Goal: Task Accomplishment & Management: Use online tool/utility

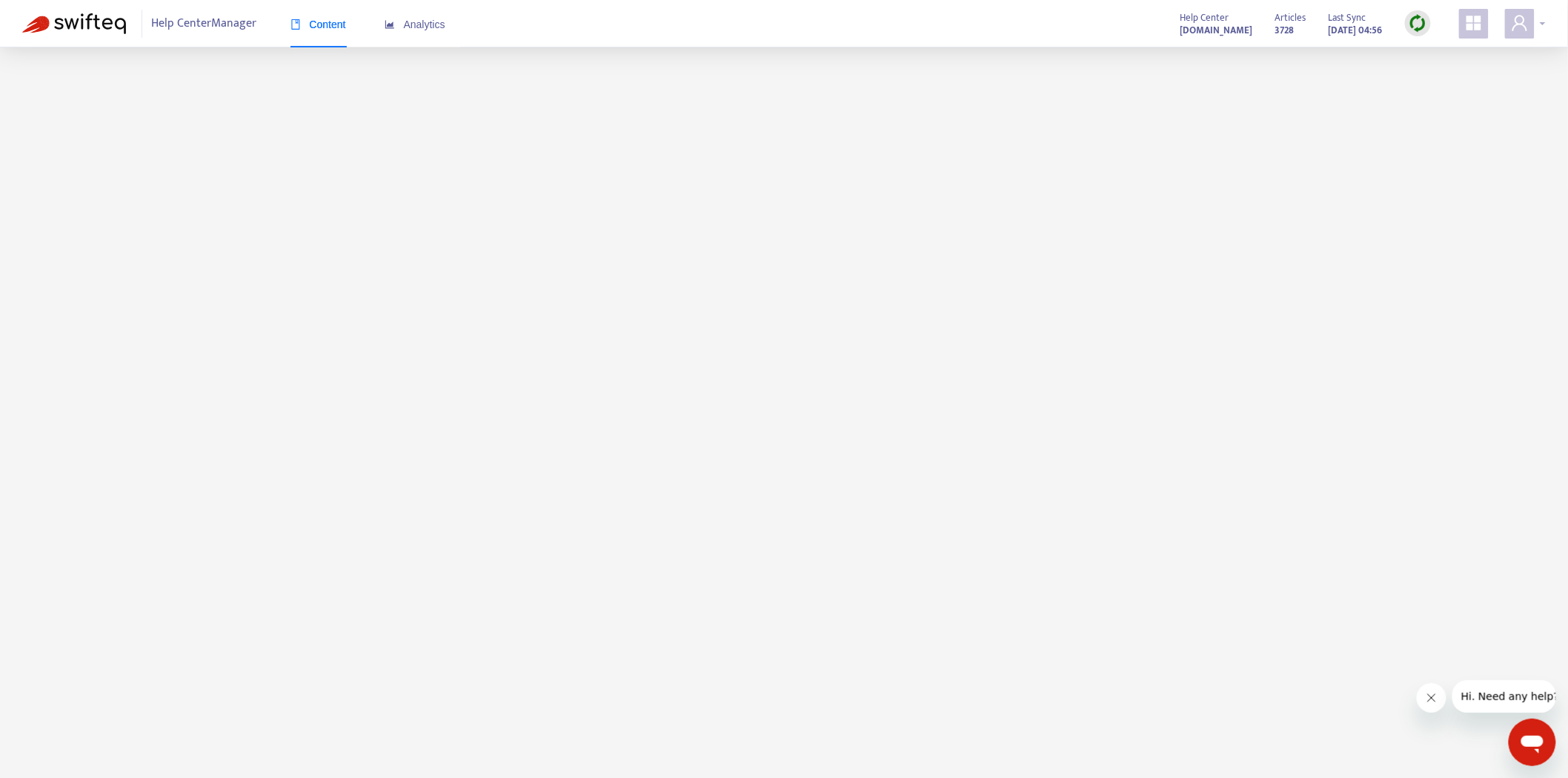
click at [1524, 25] on icon "user" at bounding box center [1520, 22] width 14 height 15
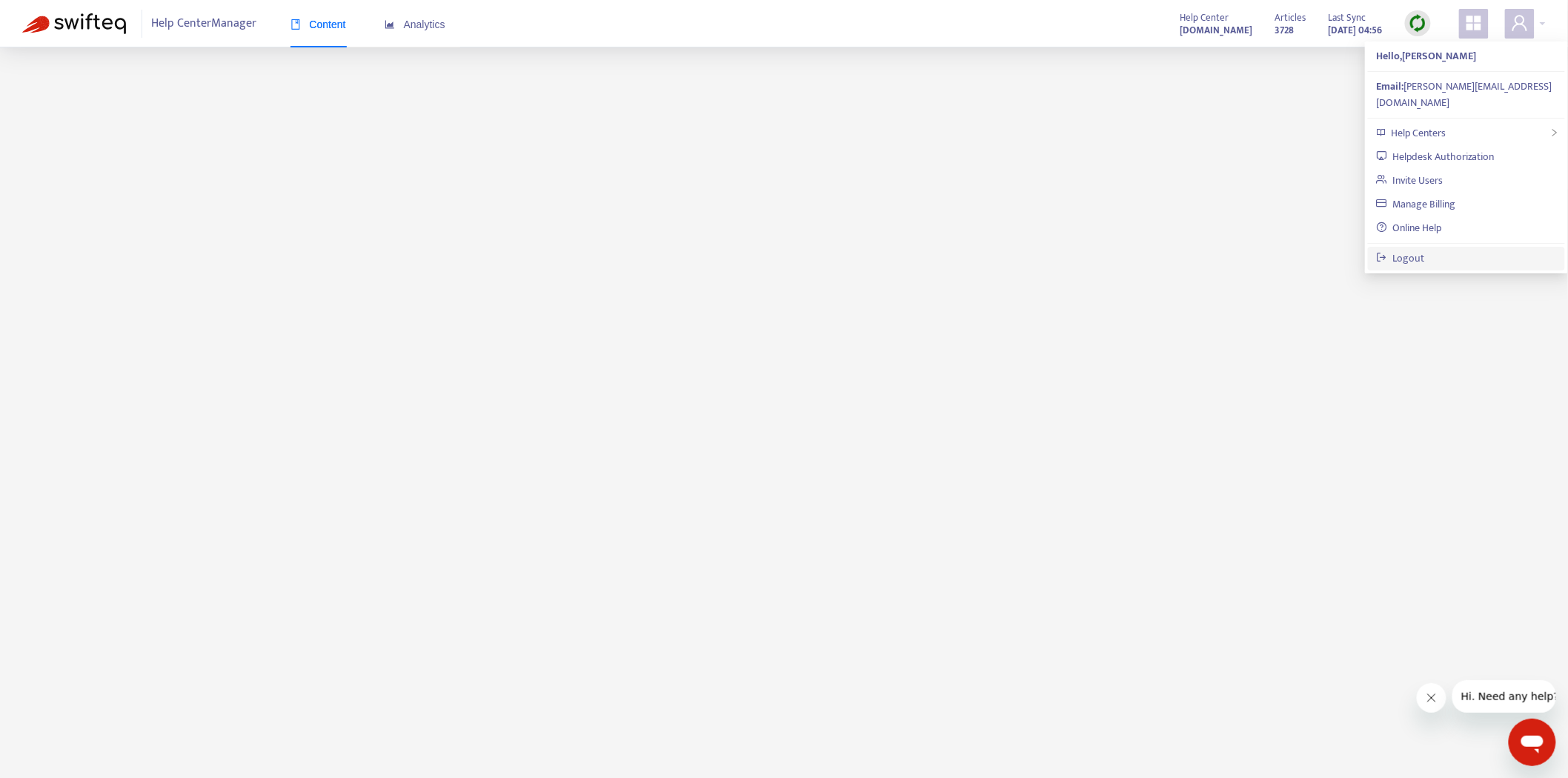
click at [1418, 250] on link "Logout" at bounding box center [1401, 258] width 48 height 17
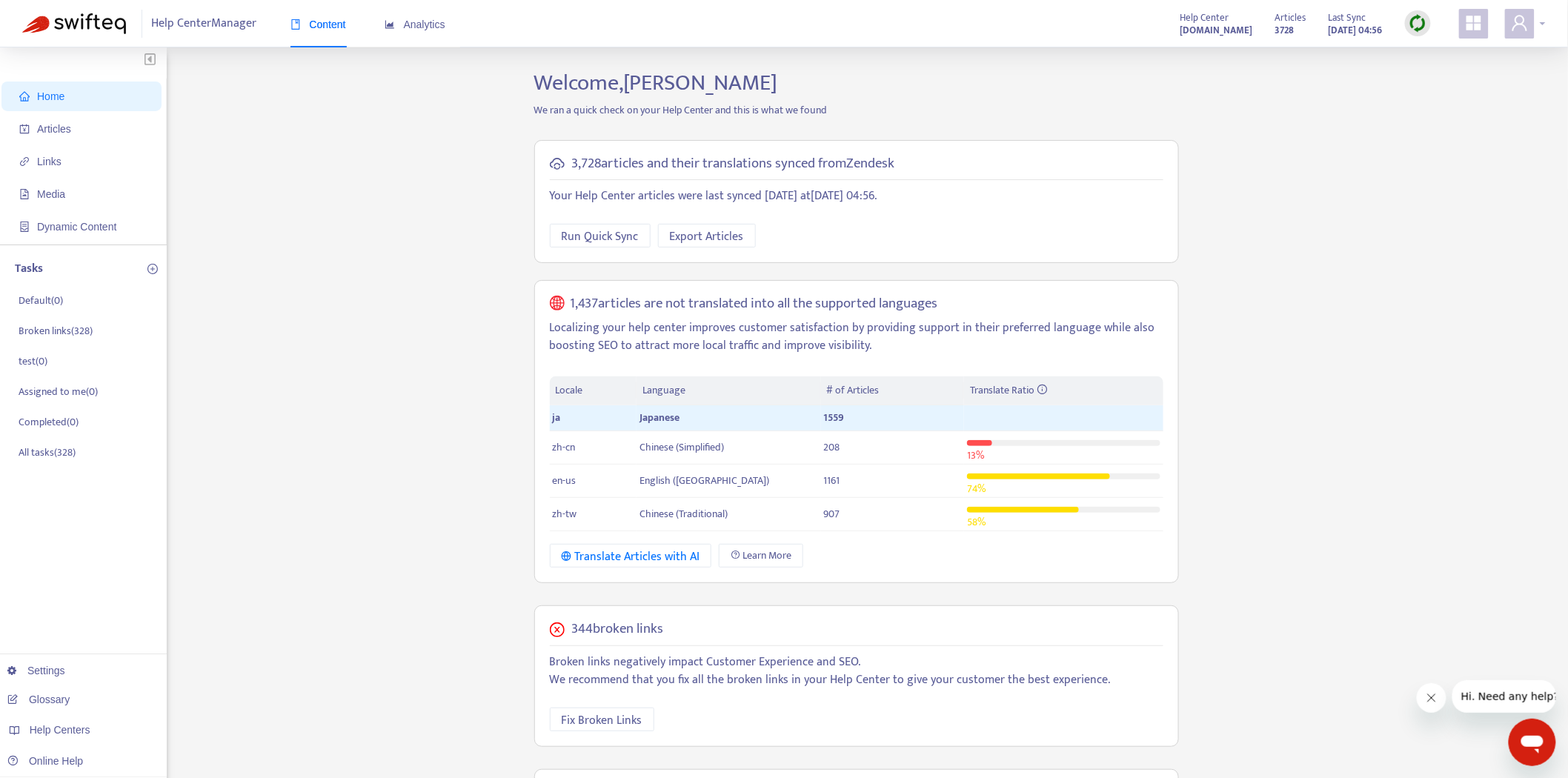
click at [1520, 19] on icon "user" at bounding box center [1520, 23] width 18 height 18
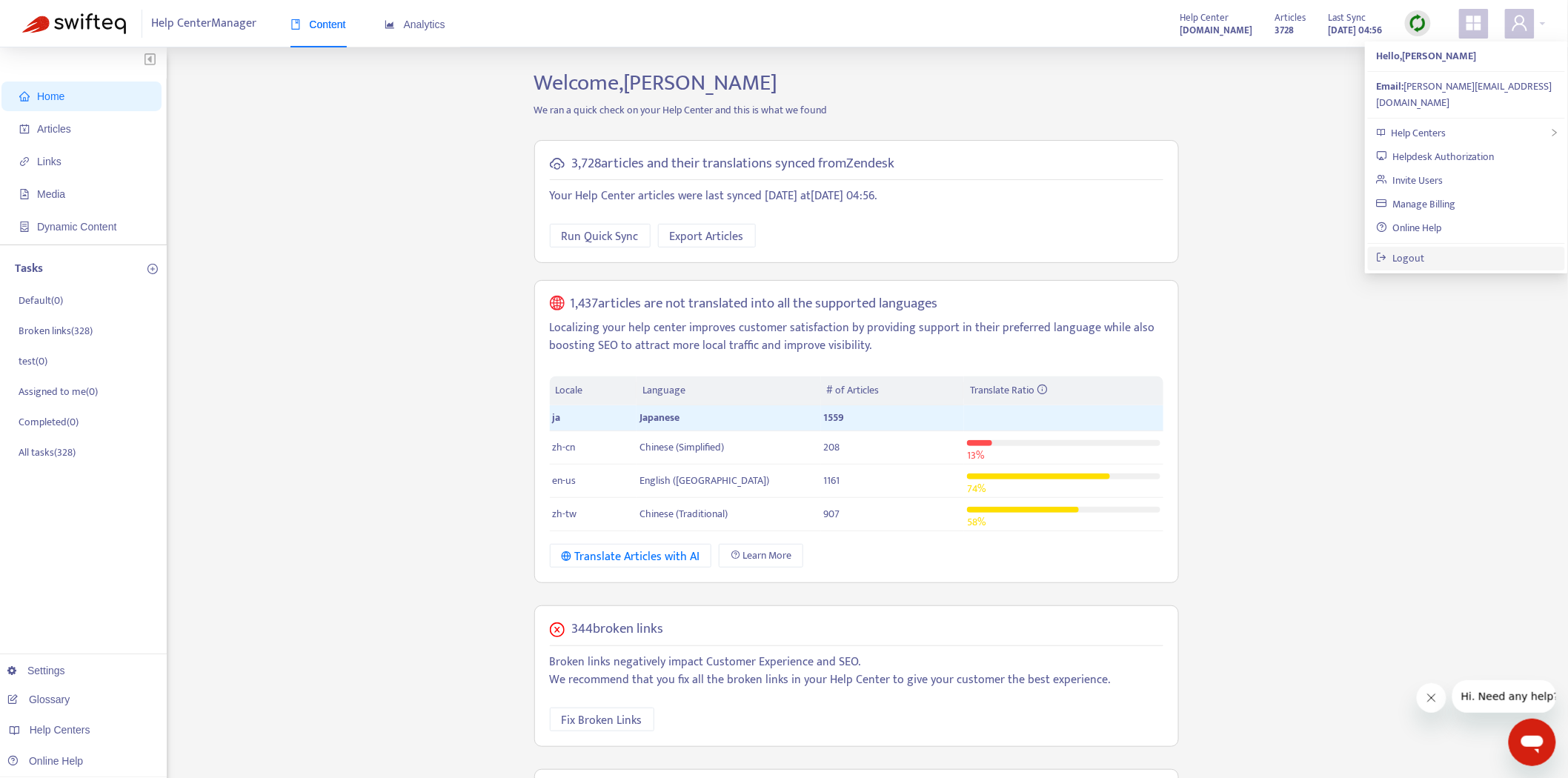
click at [1425, 250] on link "Logout" at bounding box center [1401, 258] width 48 height 17
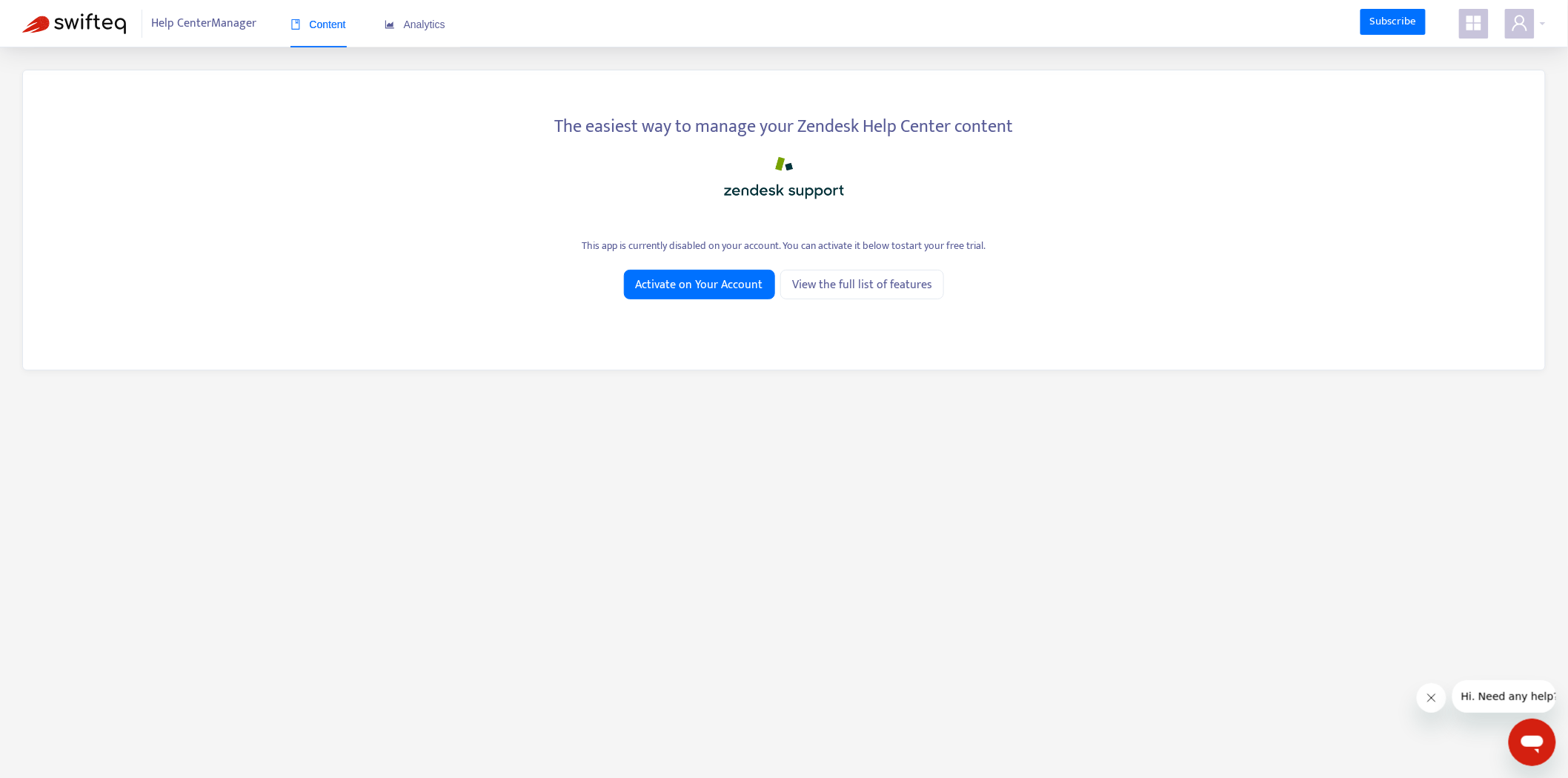
click at [1467, 31] on icon "appstore" at bounding box center [1474, 22] width 14 height 14
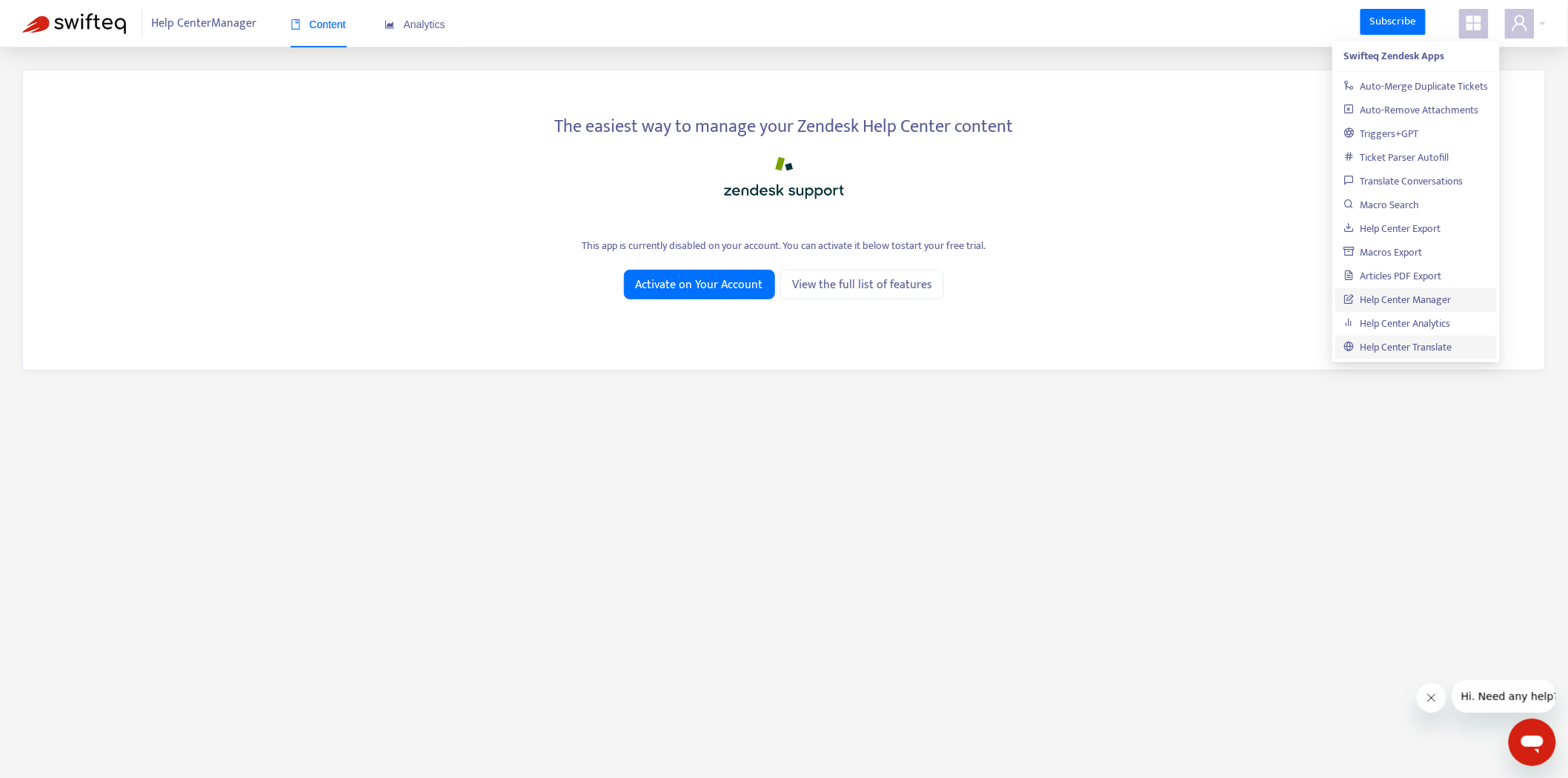
click at [1425, 348] on link "Help Center Translate" at bounding box center [1398, 347] width 108 height 17
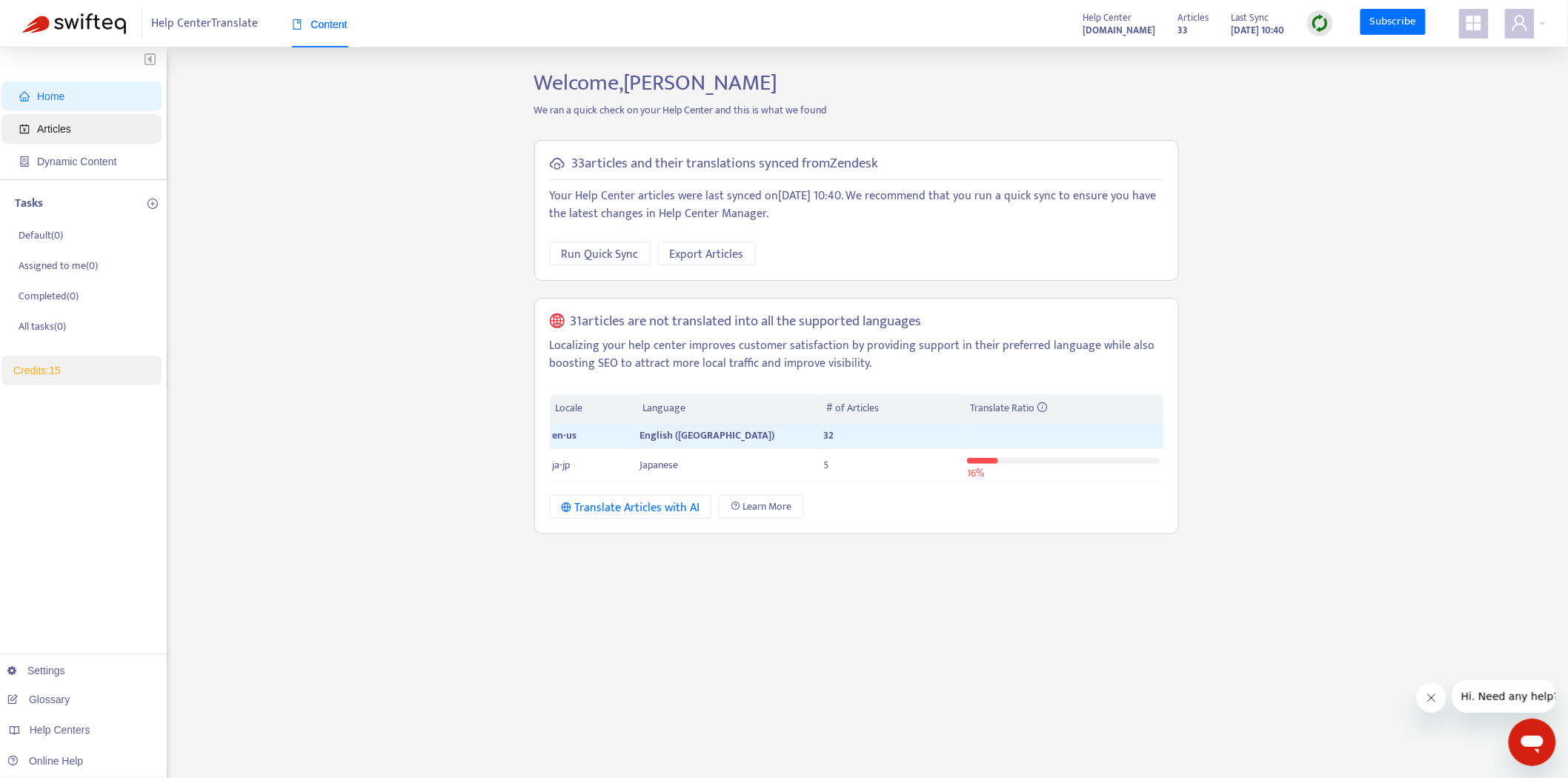
click at [105, 126] on span "Articles" at bounding box center [84, 128] width 130 height 30
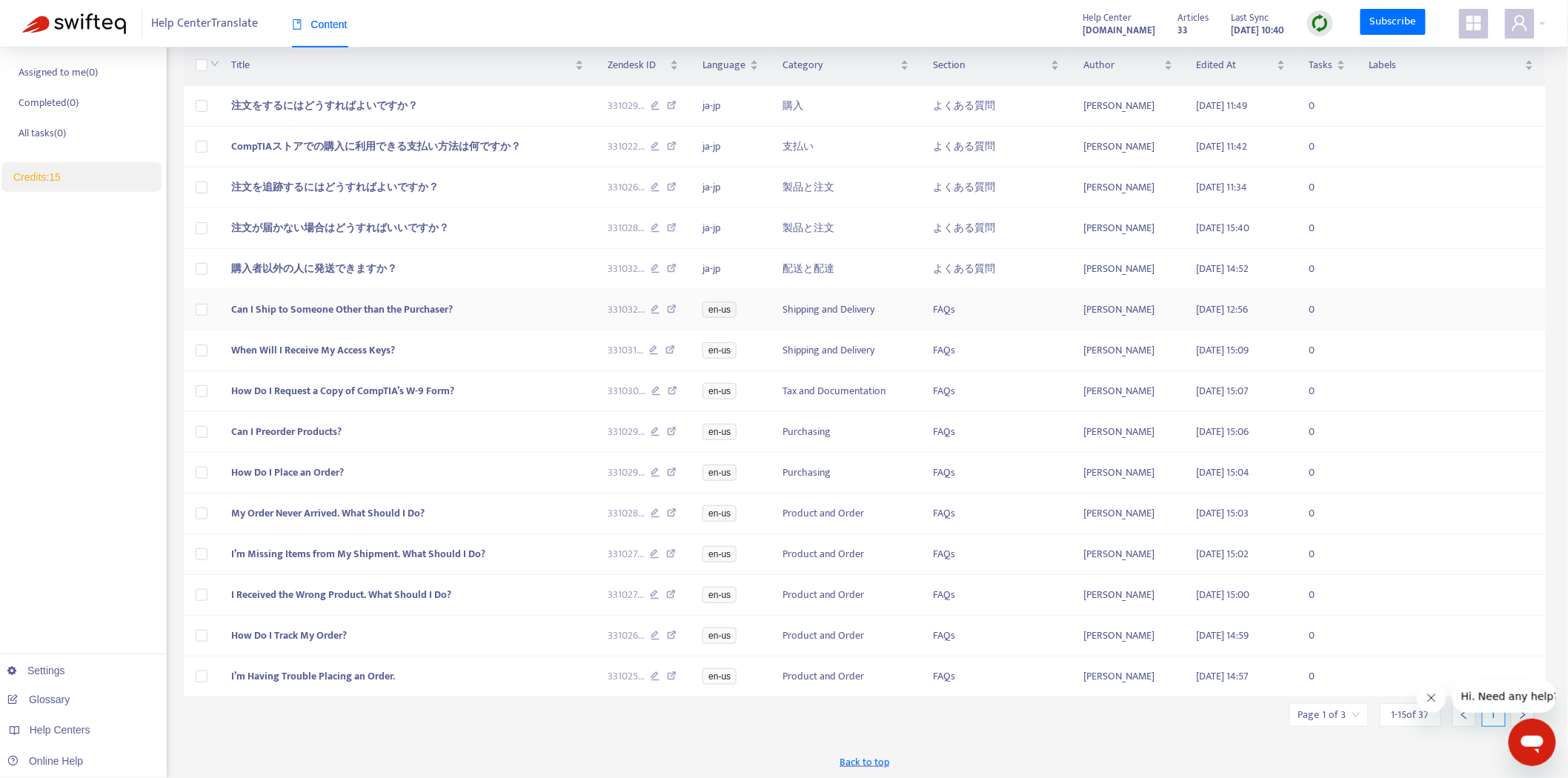
scroll to position [194, 0]
click at [327, 632] on span "How Do I Track My Order?" at bounding box center [289, 635] width 116 height 17
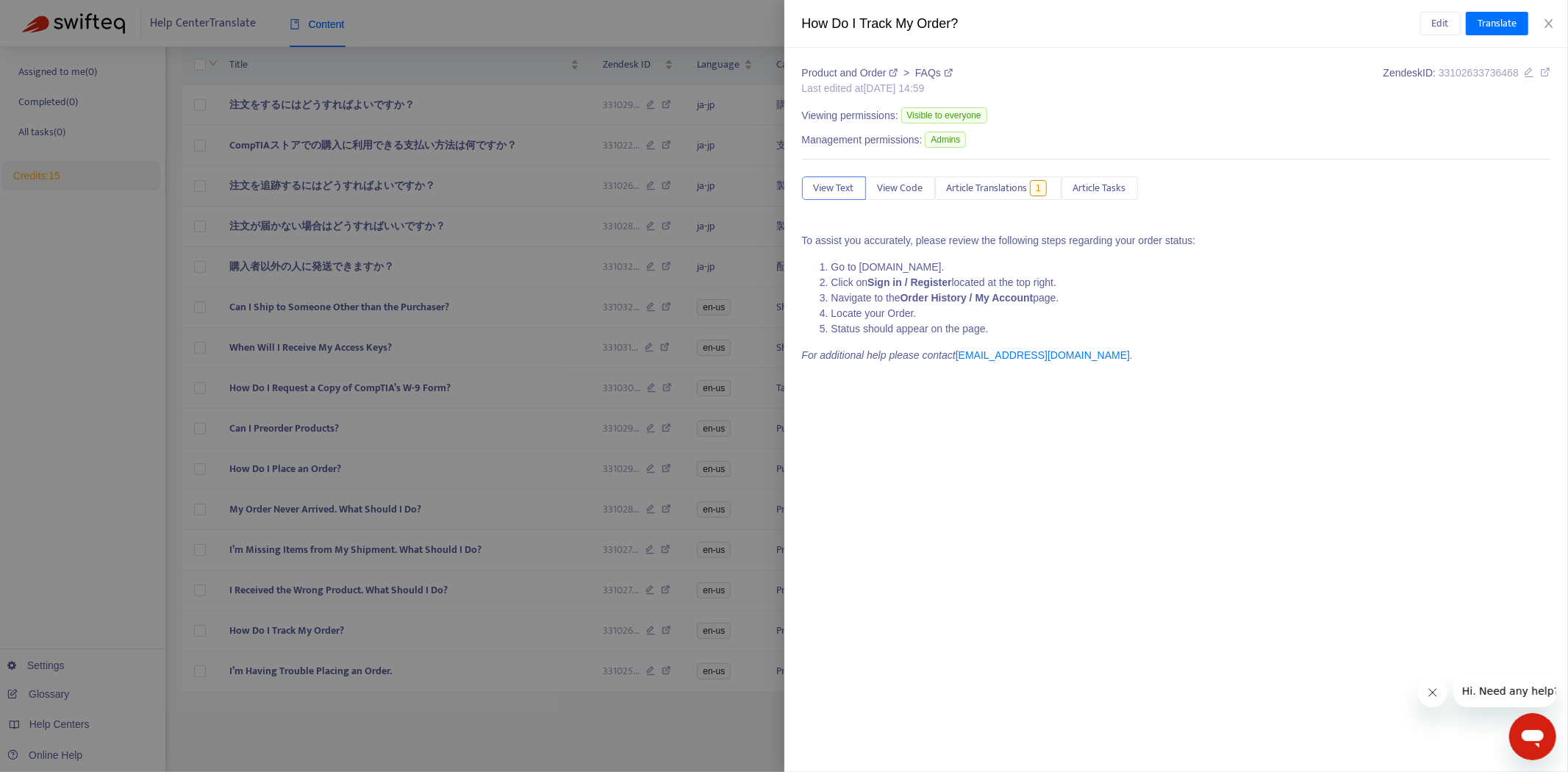
drag, startPoint x: 835, startPoint y: 268, endPoint x: 1111, endPoint y: 271, distance: 276.0
click at [1111, 271] on li "Go to [DOMAIN_NAME]." at bounding box center [1191, 267] width 720 height 15
click at [1101, 272] on li "Go to [DOMAIN_NAME]." at bounding box center [1191, 267] width 720 height 15
click at [1090, 284] on li "Click on Sign in / Register located at the top right." at bounding box center [1191, 282] width 720 height 15
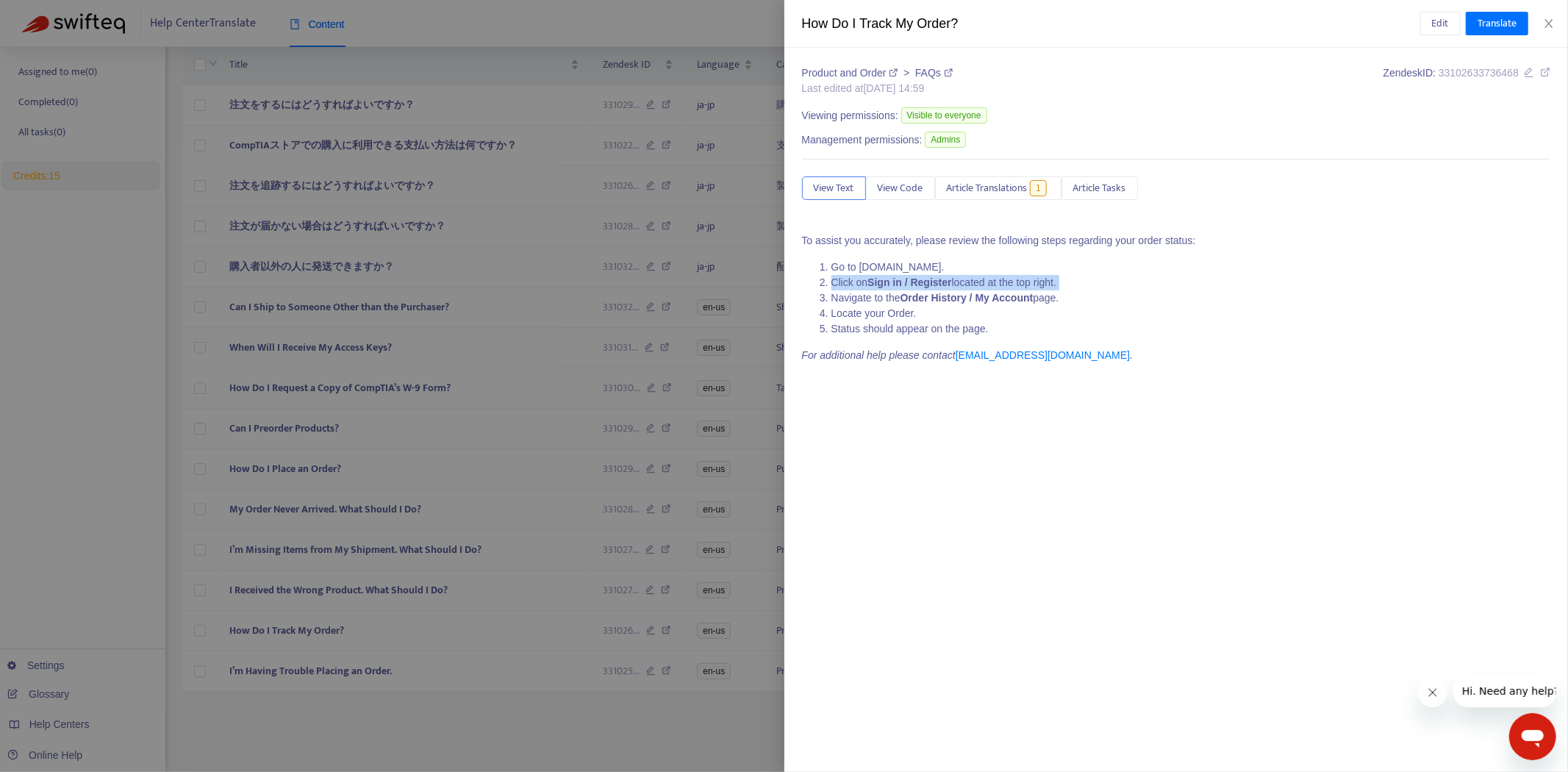
click at [1090, 284] on li "Click on Sign in / Register located at the top right." at bounding box center [1191, 282] width 720 height 15
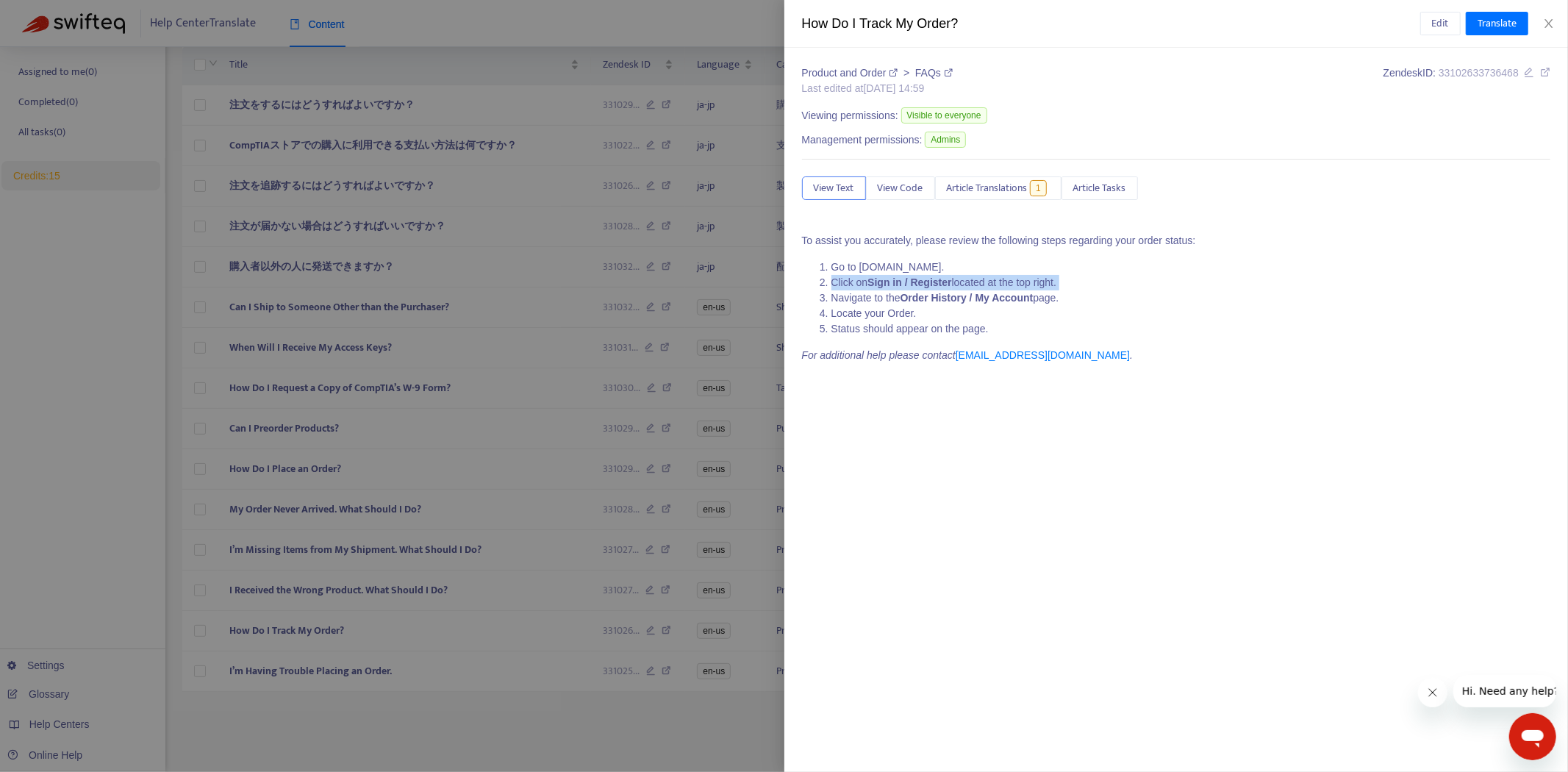
click at [1090, 284] on li "Click on Sign in / Register located at the top right." at bounding box center [1191, 282] width 720 height 15
click at [1013, 186] on span "Article Translations" at bounding box center [987, 188] width 81 height 16
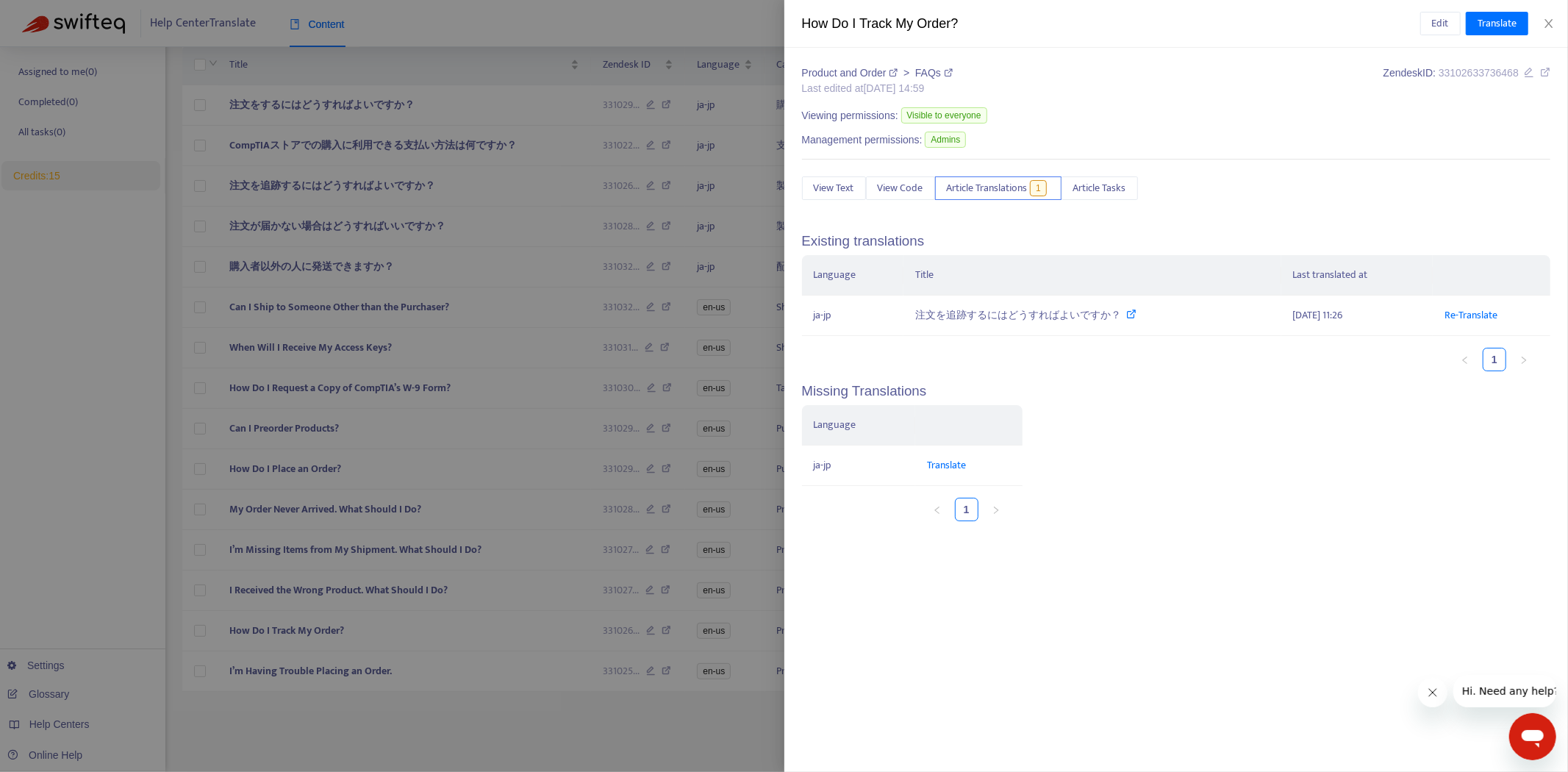
drag, startPoint x: 685, startPoint y: 725, endPoint x: 692, endPoint y: 712, distance: 14.8
click at [685, 724] on div at bounding box center [784, 386] width 1568 height 772
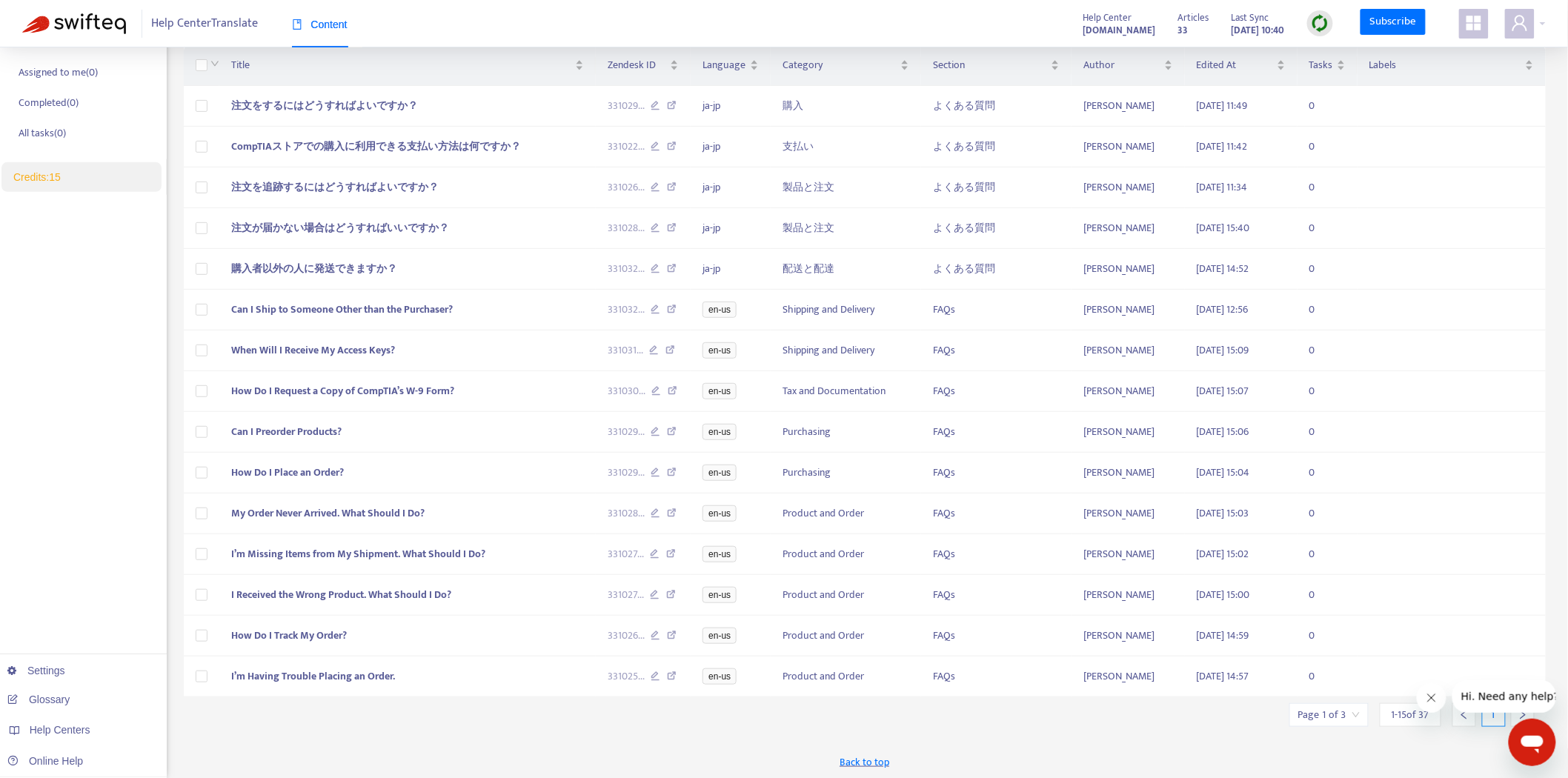
drag, startPoint x: 993, startPoint y: 27, endPoint x: 1133, endPoint y: 31, distance: 140.1
click at [1133, 31] on div "Help Center [DOMAIN_NAME] Articles 33 Last Sync [DATE] 10:40 Subscribe" at bounding box center [1310, 23] width 474 height 30
copy strong "[DOMAIN_NAME]"
click at [1512, 27] on icon "user" at bounding box center [1520, 23] width 18 height 18
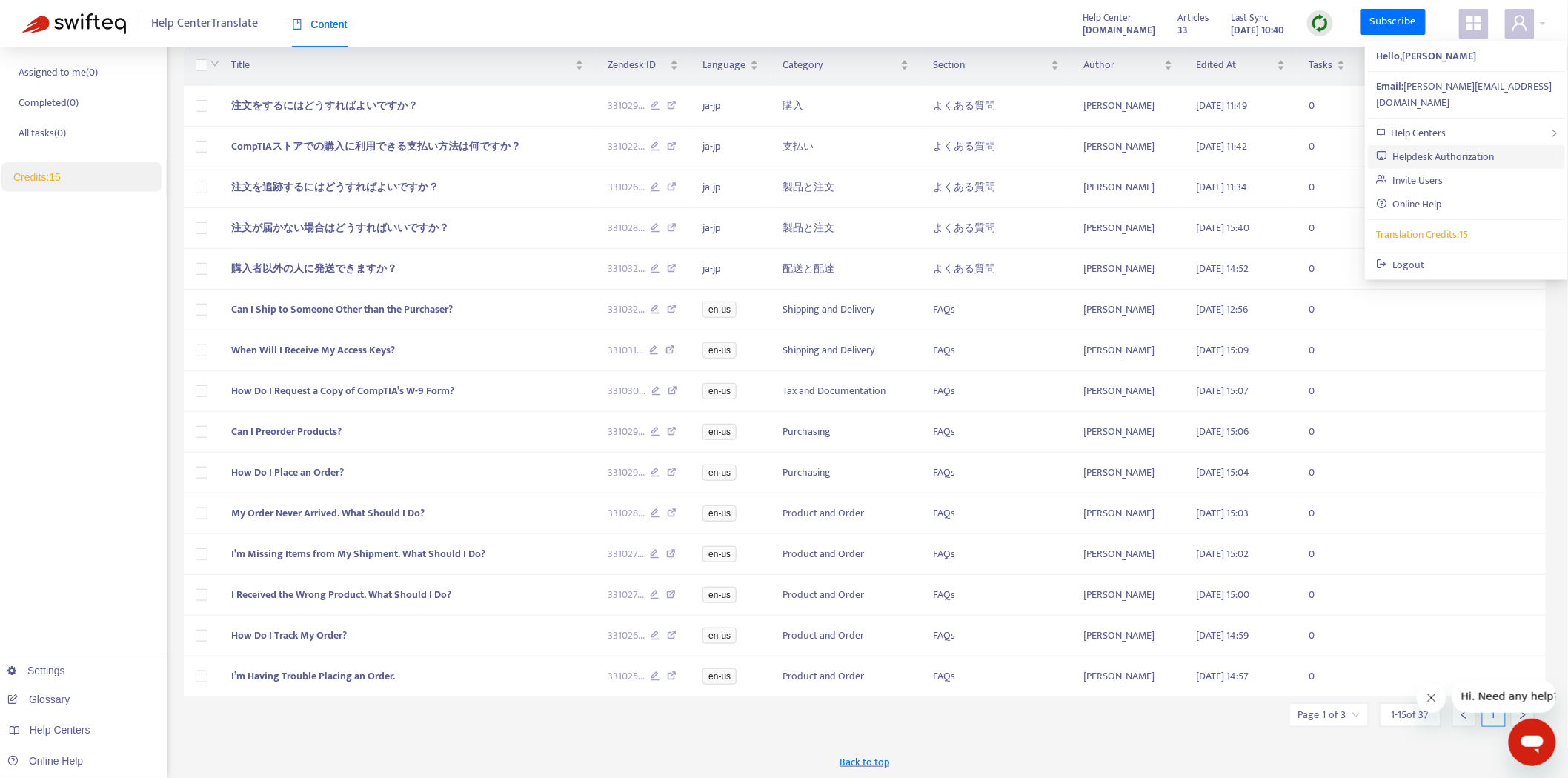
click at [1462, 148] on link "Helpdesk Authorization" at bounding box center [1436, 156] width 119 height 17
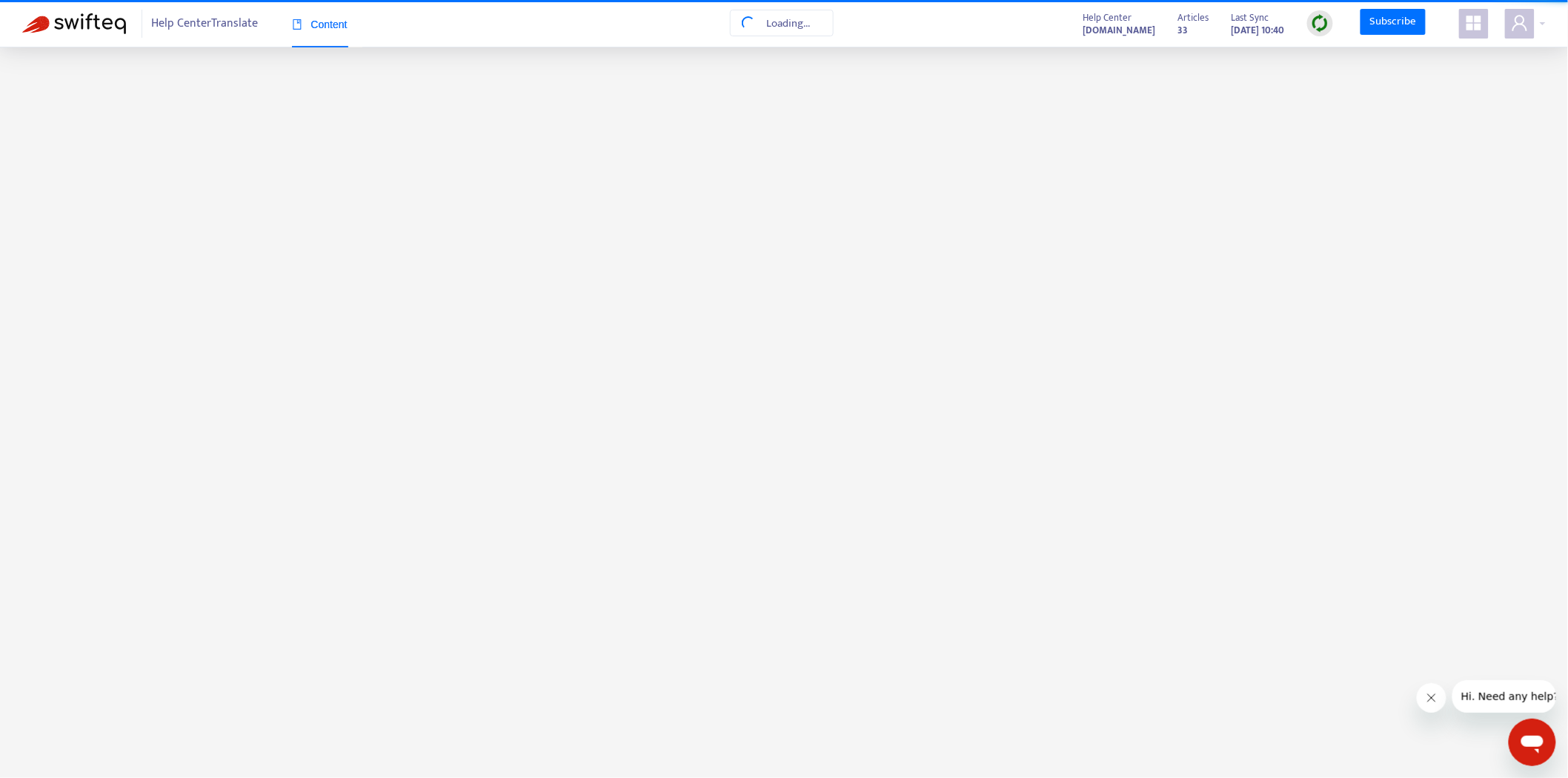
scroll to position [0, 0]
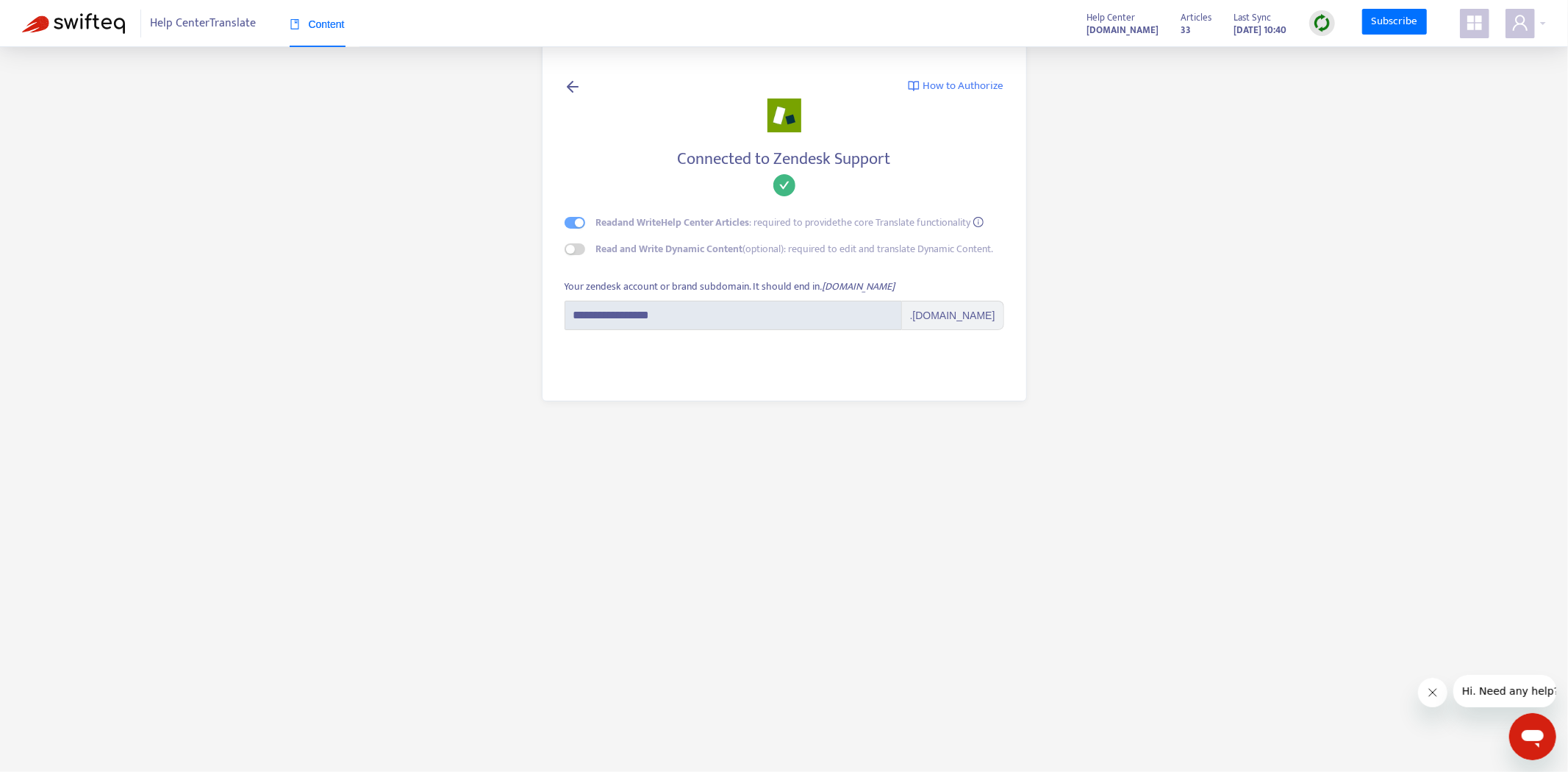
click at [847, 716] on main "**********" at bounding box center [784, 386] width 1568 height 772
click at [1483, 19] on span at bounding box center [1474, 23] width 30 height 29
click at [1398, 346] on link "Help Center Translate" at bounding box center [1399, 345] width 107 height 17
click at [1396, 343] on link "Help Center Translate" at bounding box center [1399, 345] width 107 height 17
click at [1405, 344] on link "Help Center Translate" at bounding box center [1399, 345] width 107 height 17
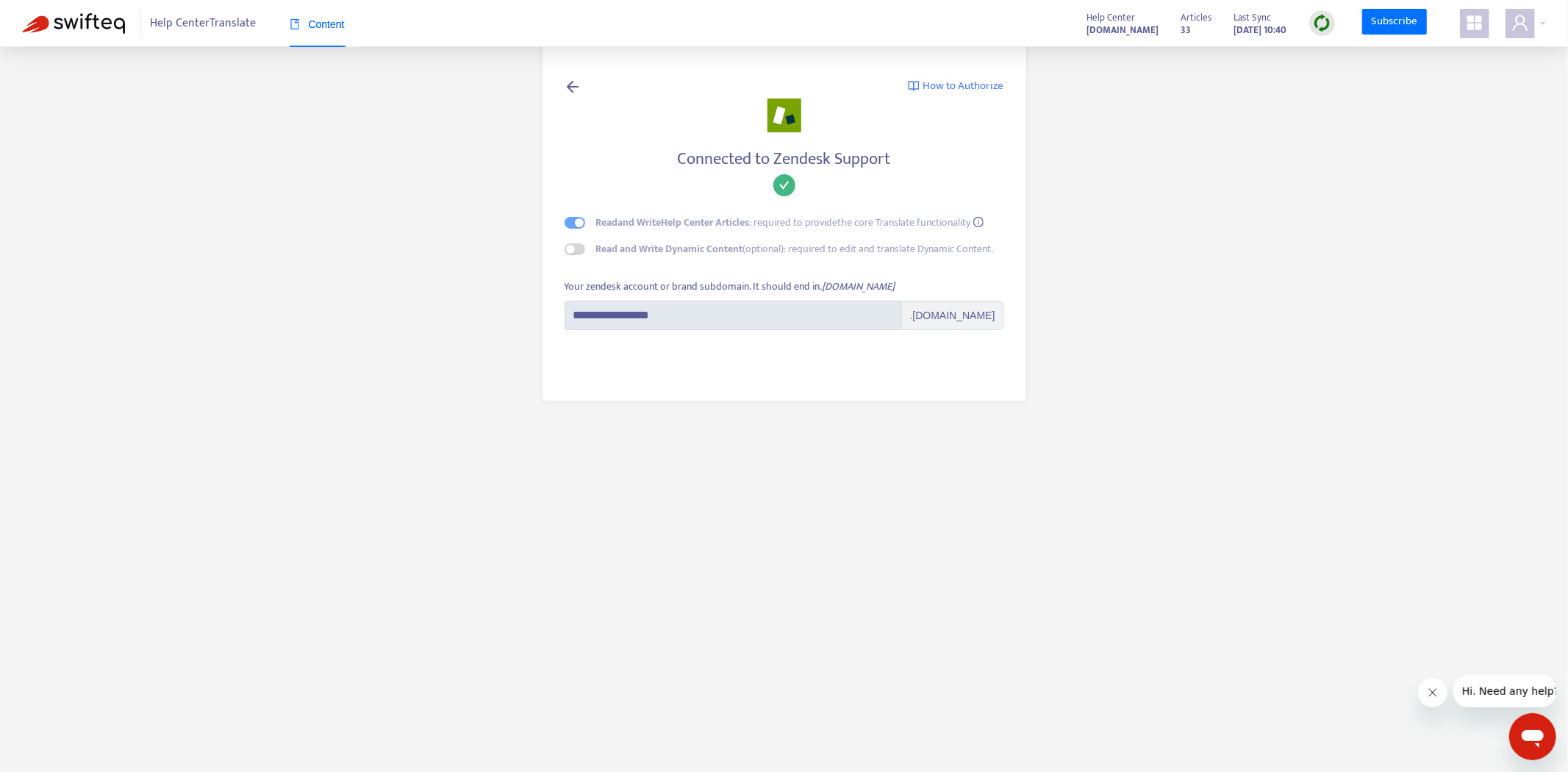
click at [1148, 151] on main "**********" at bounding box center [784, 386] width 1568 height 772
click at [563, 469] on main "**********" at bounding box center [784, 386] width 1568 height 772
click at [314, 28] on span "Content" at bounding box center [317, 24] width 55 height 12
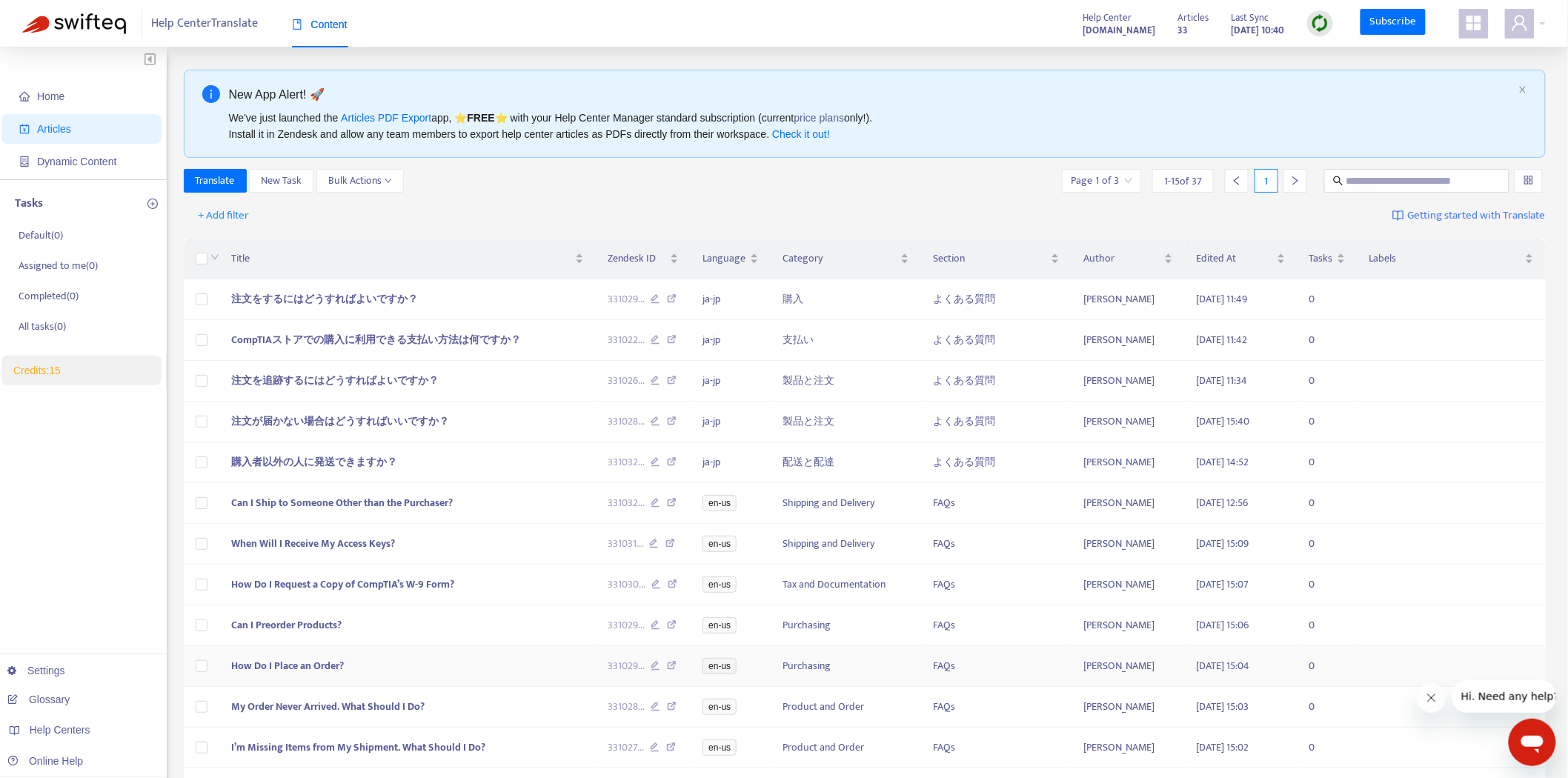
click at [316, 658] on span "How Do I Place an Order?" at bounding box center [287, 666] width 113 height 17
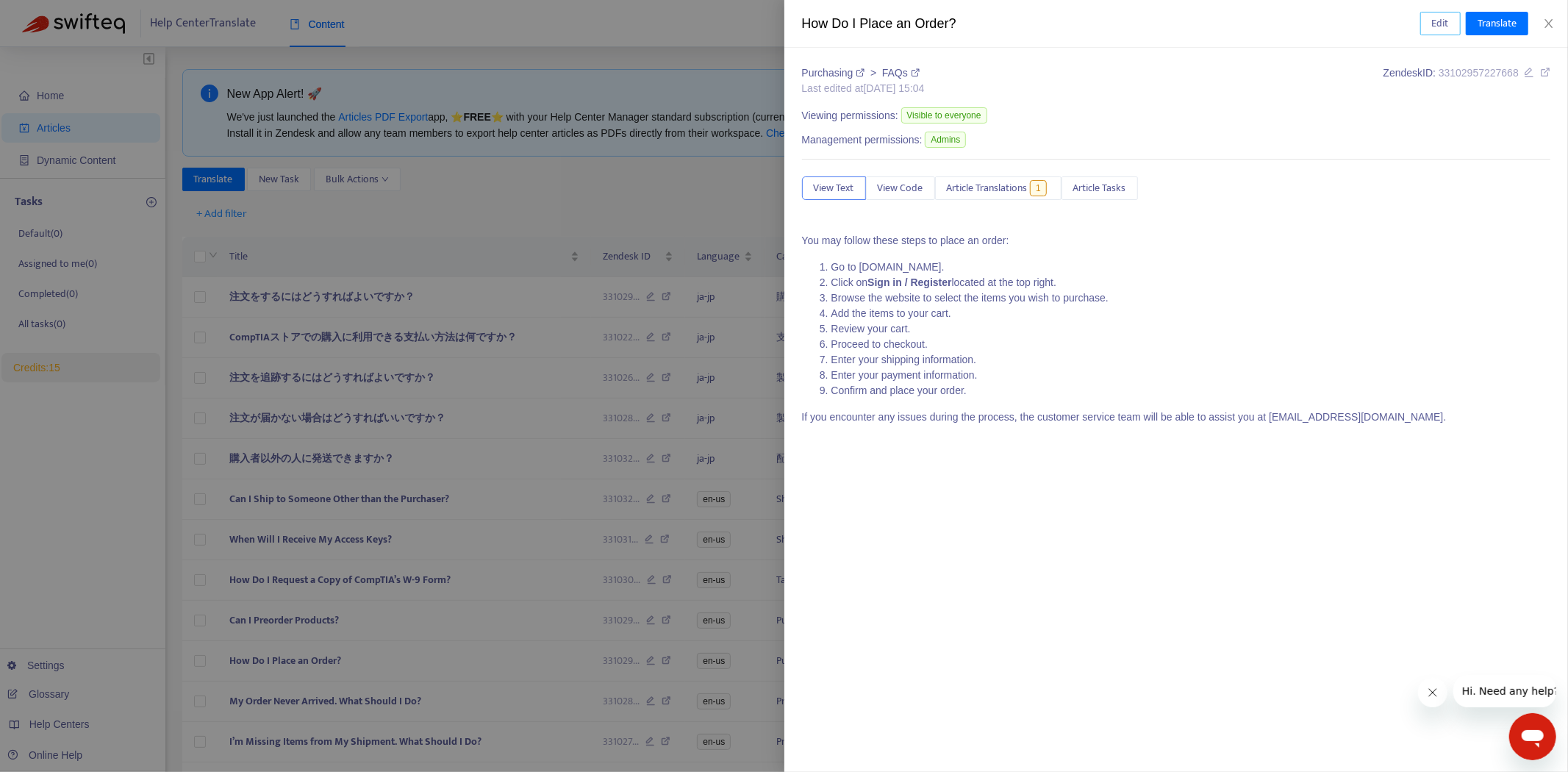
click at [1435, 26] on span "Edit" at bounding box center [1441, 23] width 17 height 16
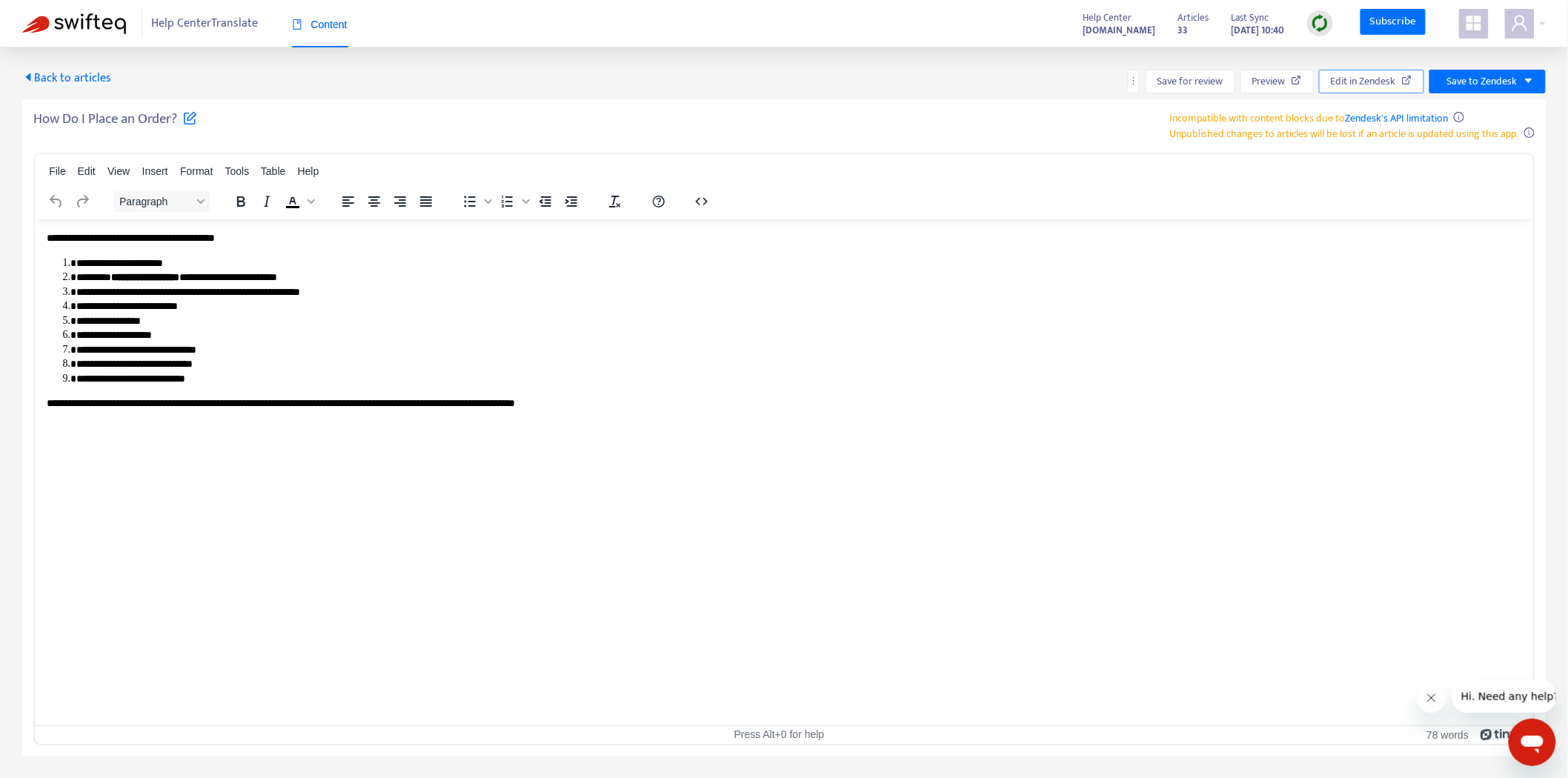
click at [1379, 83] on span "Edit in Zendesk" at bounding box center [1363, 81] width 65 height 16
drag, startPoint x: 1395, startPoint y: 300, endPoint x: 1441, endPoint y: 276, distance: 51.9
click at [1441, 276] on li "**********" at bounding box center [798, 276] width 1446 height 14
click at [1359, 77] on span "Edit in Zendesk" at bounding box center [1363, 81] width 65 height 16
drag, startPoint x: 1347, startPoint y: 76, endPoint x: 1397, endPoint y: 75, distance: 50.0
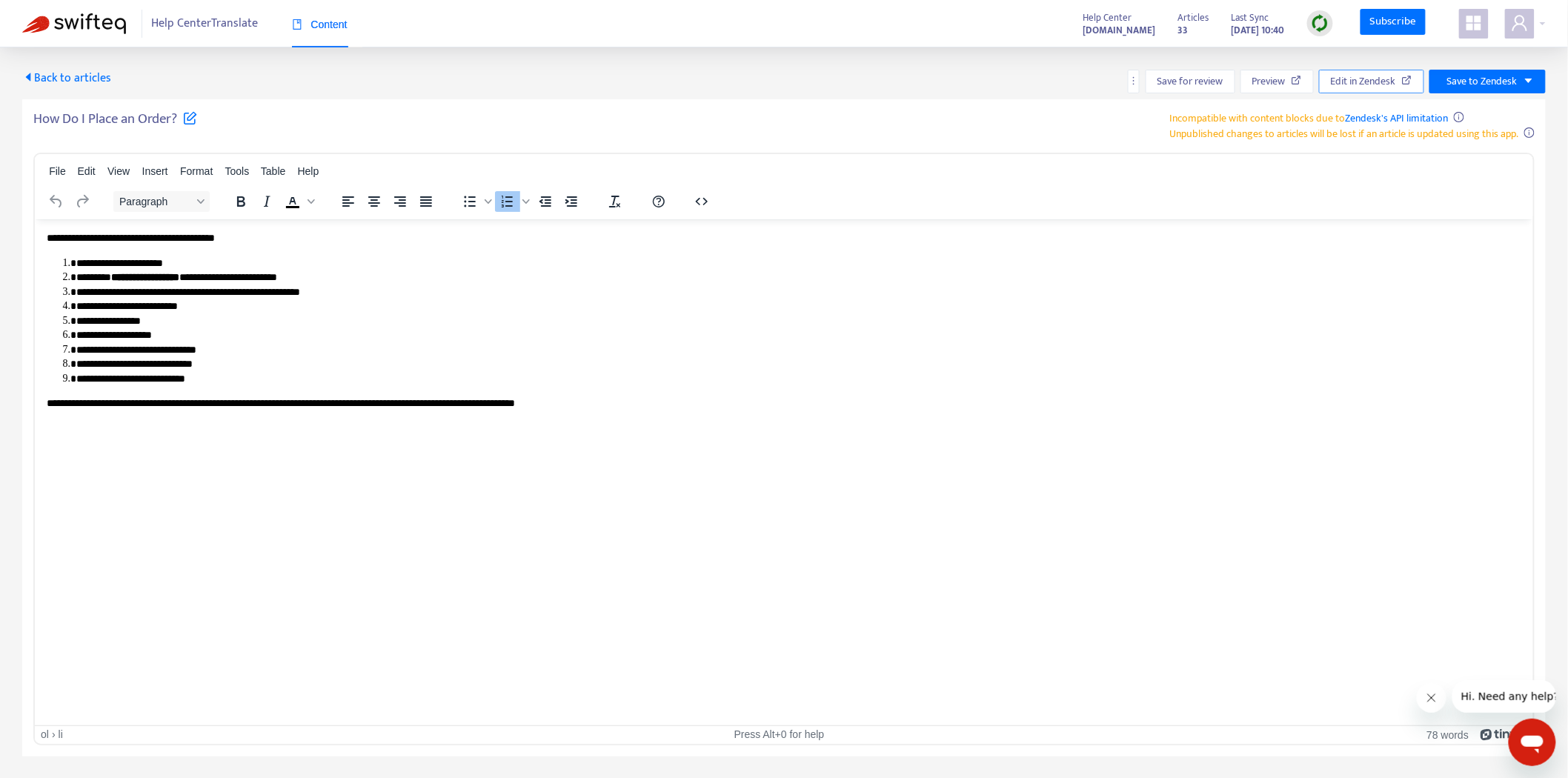
click at [1396, 75] on span "Edit in Zendesk" at bounding box center [1363, 81] width 65 height 16
click at [1365, 78] on span "Edit in Zendesk" at bounding box center [1363, 81] width 65 height 16
click at [1378, 78] on span "Edit in Zendesk" at bounding box center [1363, 81] width 65 height 16
click at [55, 80] on span "Back to articles" at bounding box center [66, 78] width 89 height 20
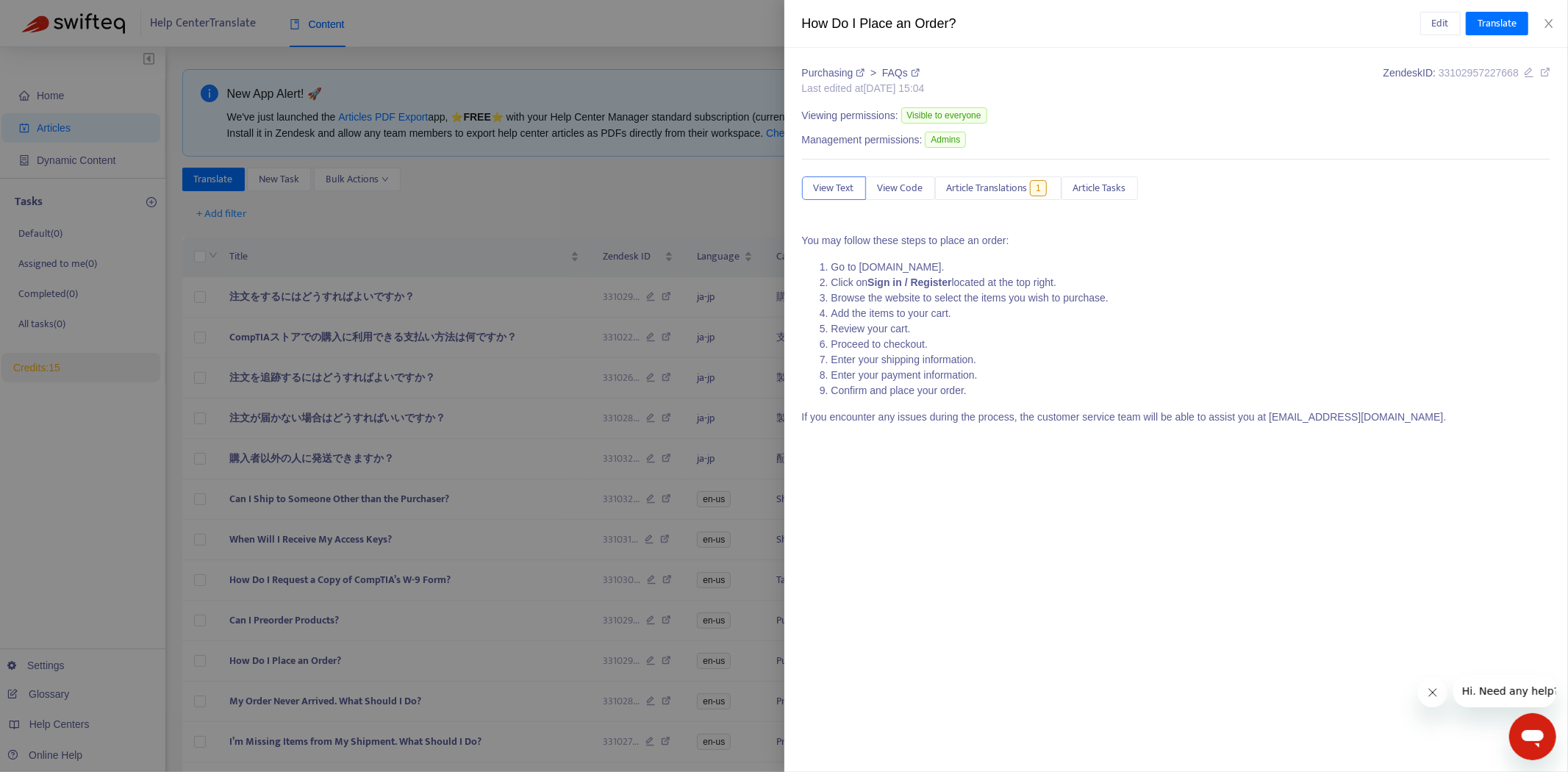
click at [994, 587] on div "Purchasing > FAQs Last edited at [DATE] 15:04 Zendesk ID: 33102957227668 Viewin…" at bounding box center [1177, 410] width 785 height 724
click at [1482, 73] on span "33102957227668" at bounding box center [1479, 72] width 80 height 12
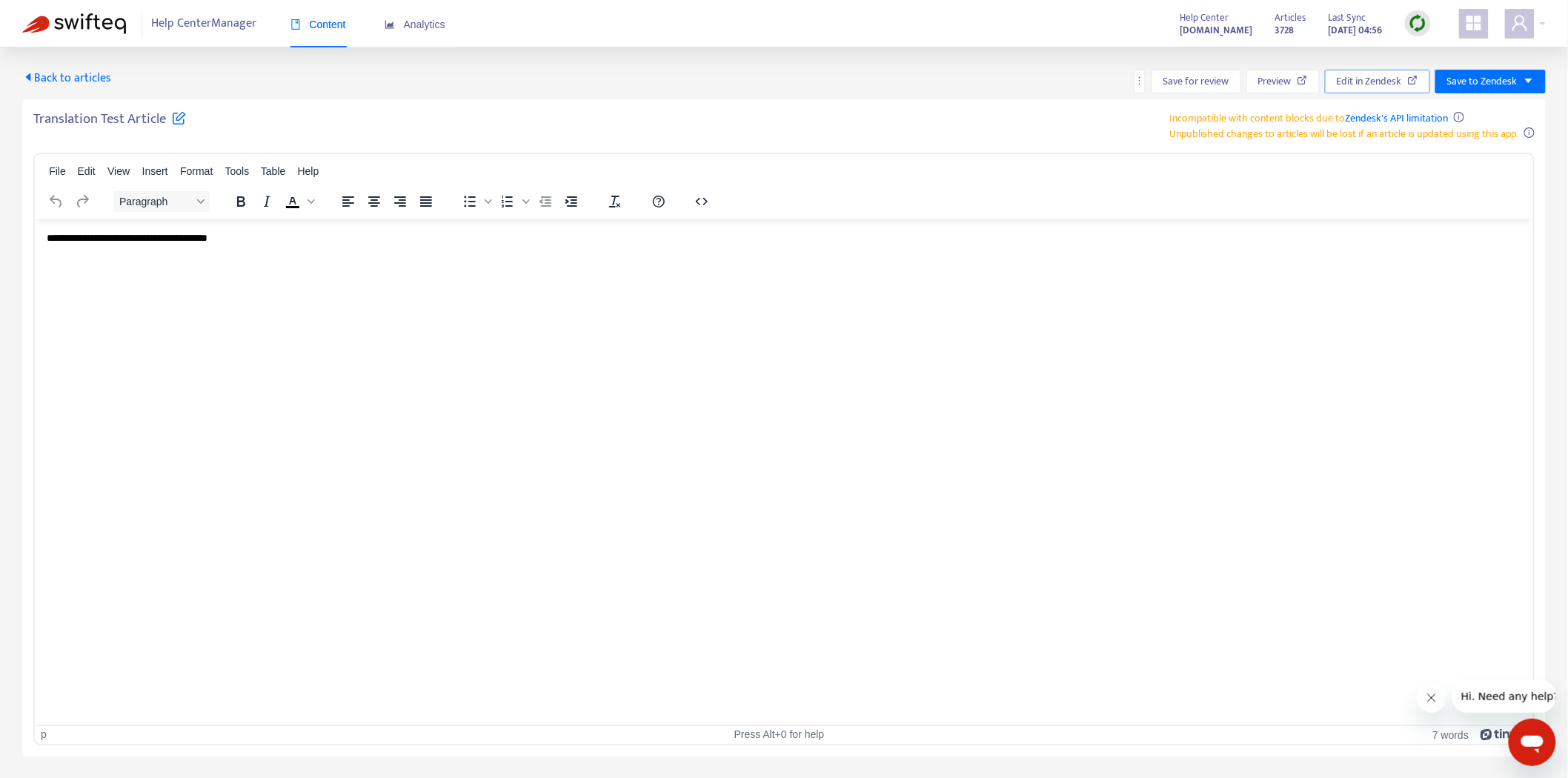
click at [1376, 80] on span "Edit in Zendesk" at bounding box center [1369, 81] width 65 height 16
